Goal: Check status: Check status

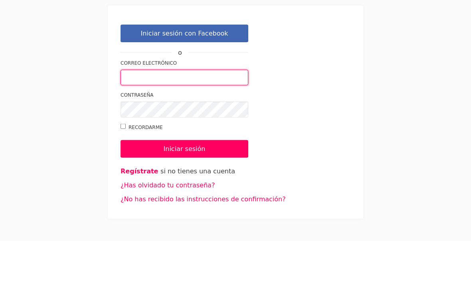
type input "[EMAIL_ADDRESS][DOMAIN_NAME]"
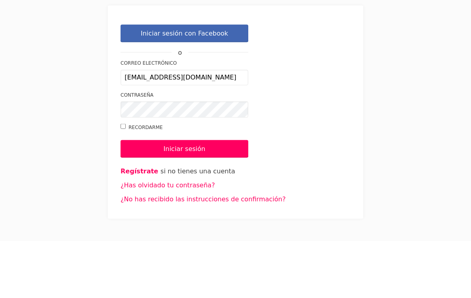
click at [184, 197] on input "Iniciar sesión" at bounding box center [185, 206] width 128 height 18
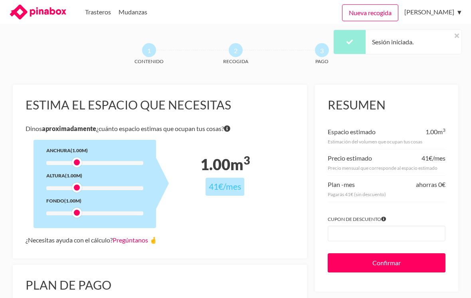
click at [0, 0] on link "Devoluciones" at bounding box center [0, 0] width 0 height 0
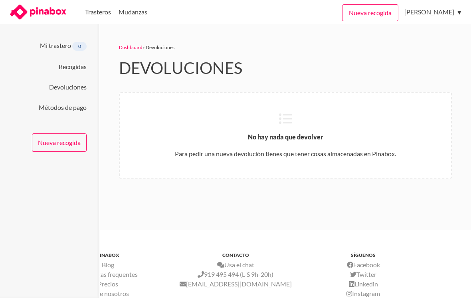
click at [56, 88] on link "Devoluciones" at bounding box center [68, 87] width 38 height 8
click at [62, 66] on link "Recogidas" at bounding box center [73, 67] width 28 height 8
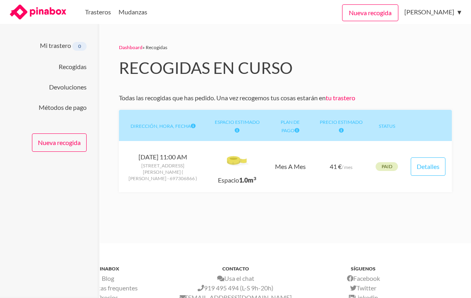
click at [386, 167] on span "Paid" at bounding box center [387, 166] width 11 height 6
click at [430, 167] on link "Detalles" at bounding box center [428, 166] width 35 height 18
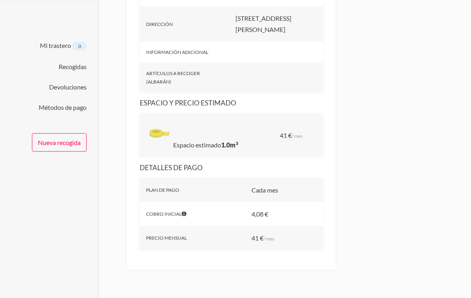
scroll to position [392, 0]
